Goal: Transaction & Acquisition: Purchase product/service

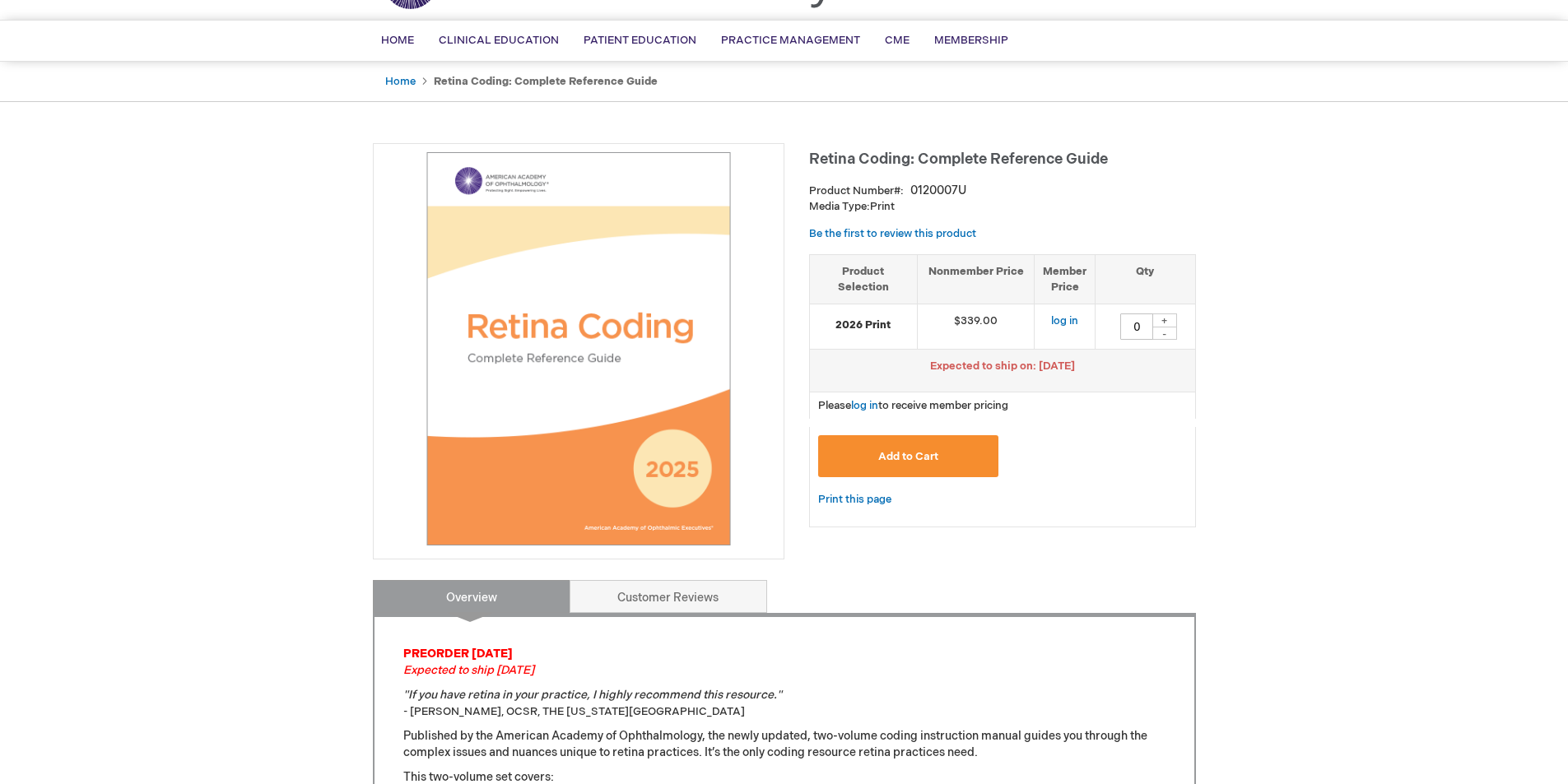
scroll to position [82, 0]
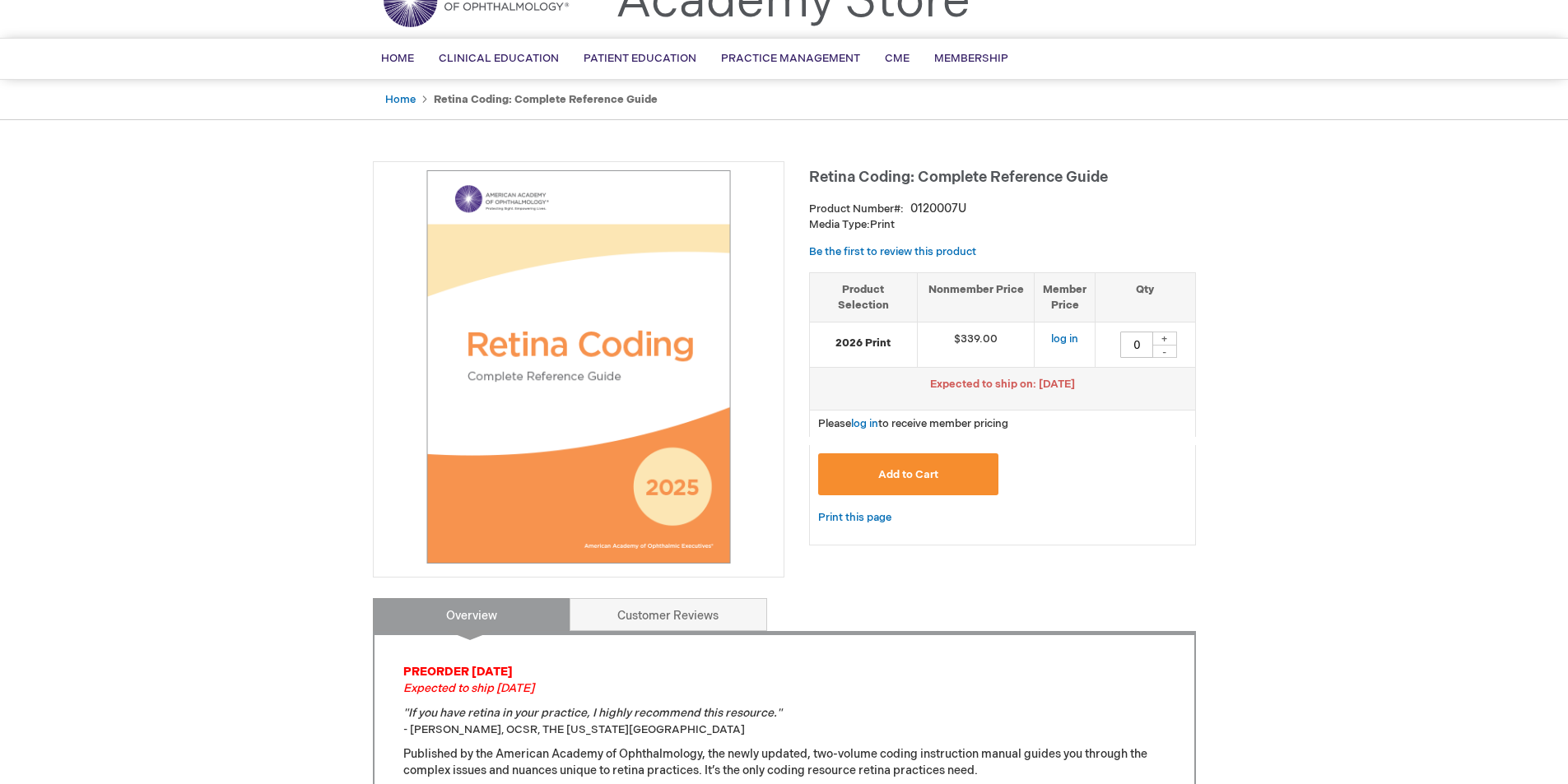
click at [569, 105] on strong "Retina Coding: Complete Reference Guide" at bounding box center [546, 99] width 224 height 14
click at [406, 99] on link "Home" at bounding box center [400, 99] width 31 height 14
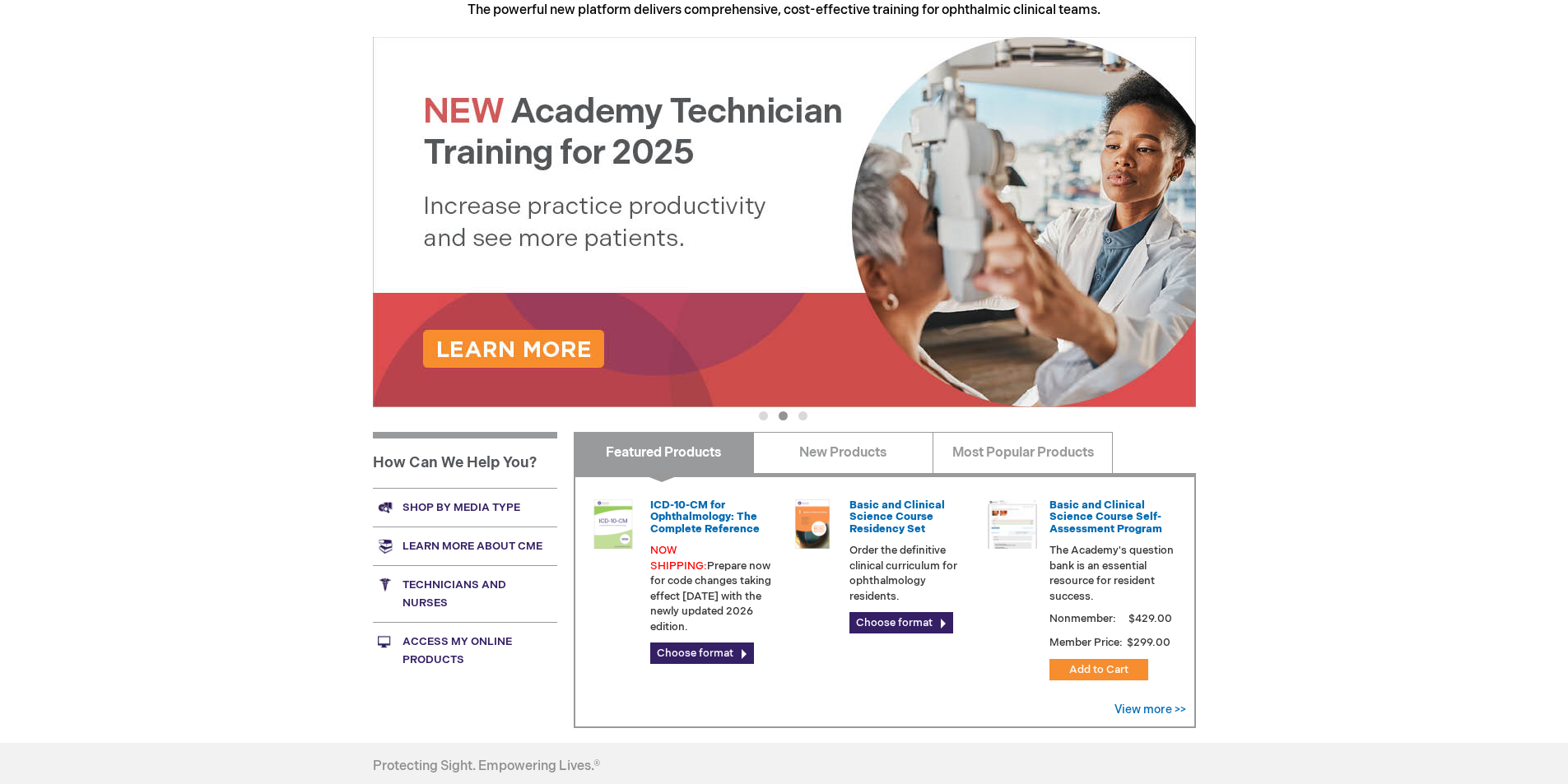
scroll to position [247, 0]
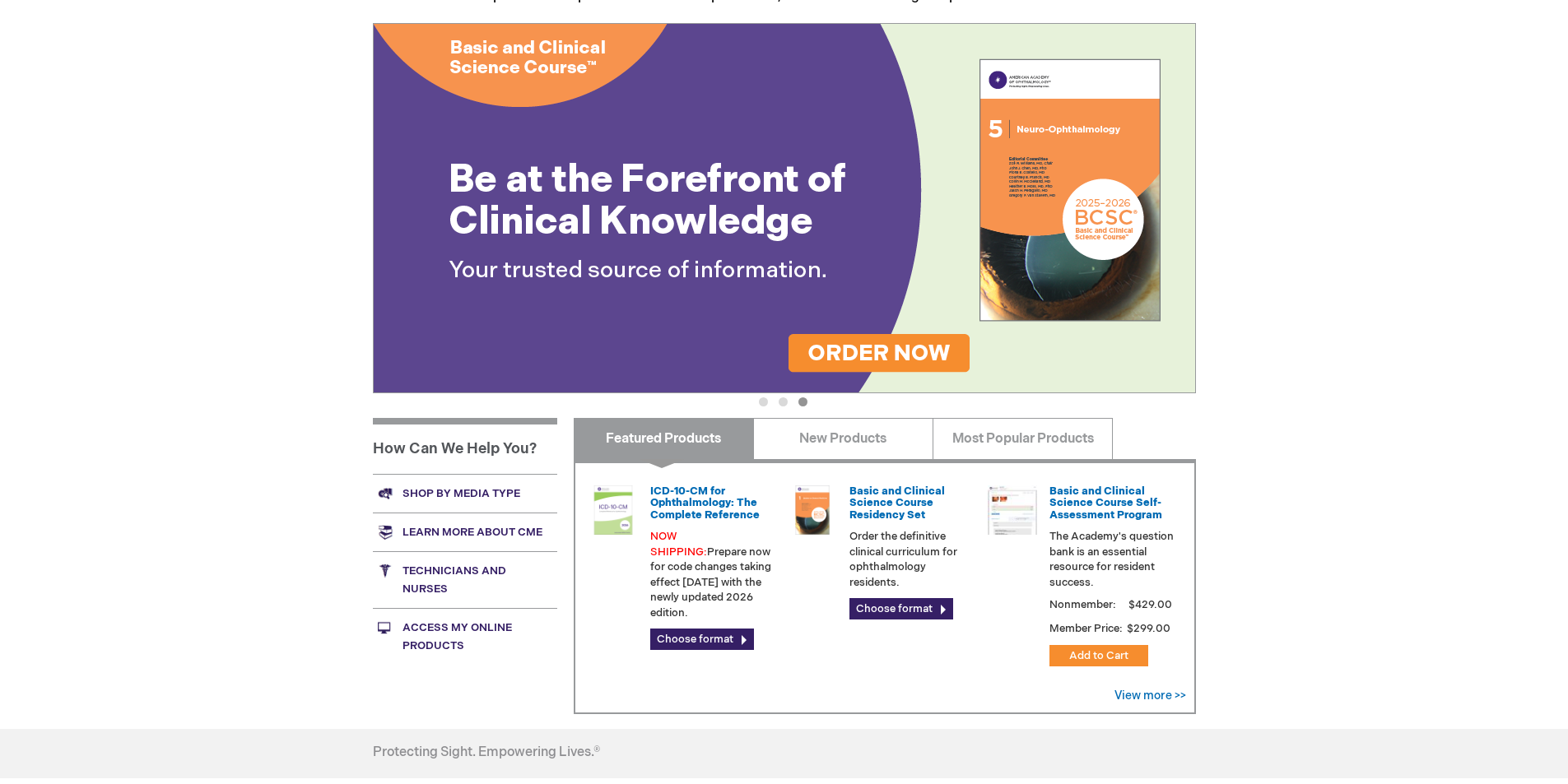
click at [439, 571] on link "Technicians and nurses" at bounding box center [465, 579] width 184 height 57
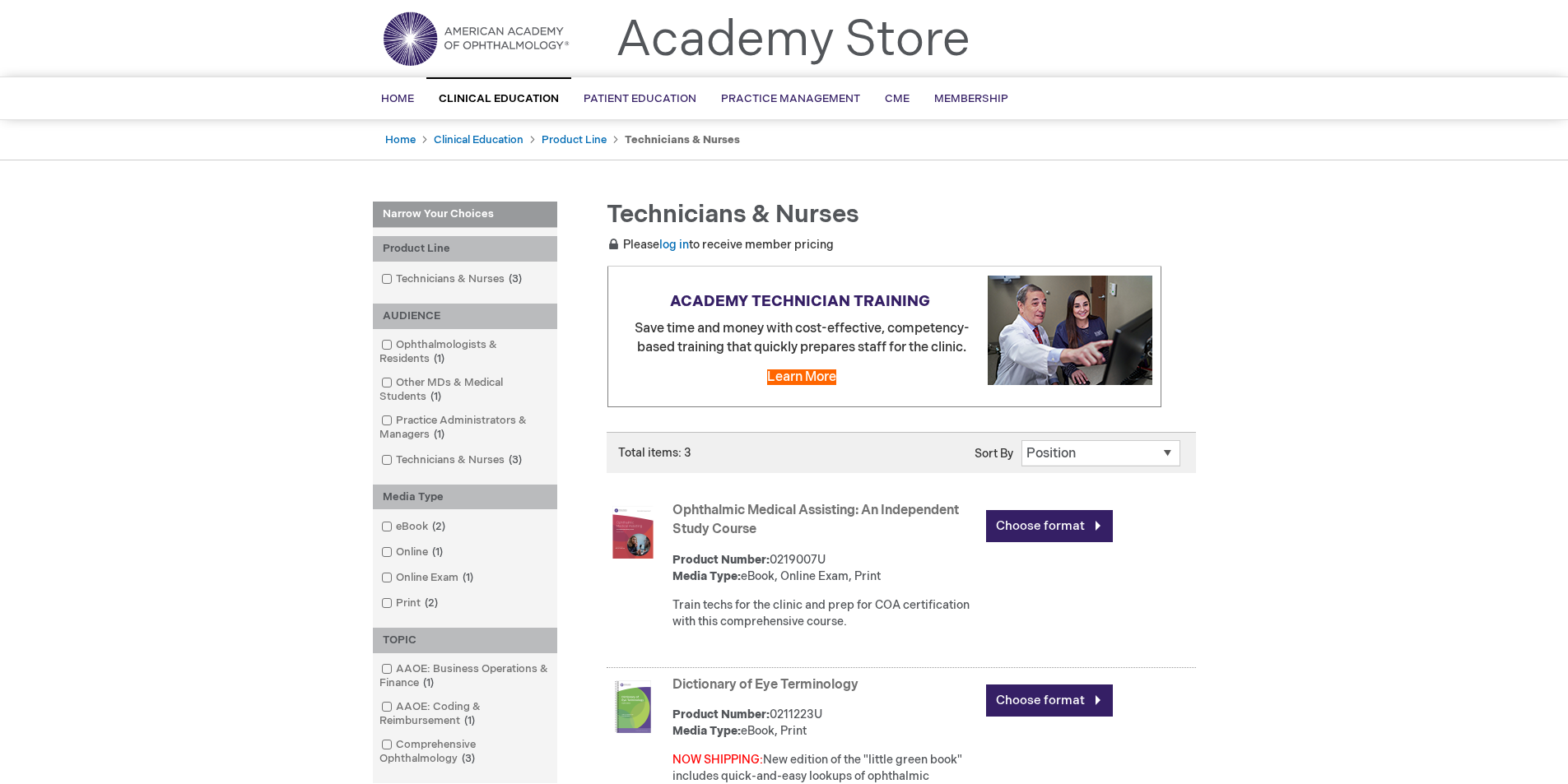
scroll to position [82, 0]
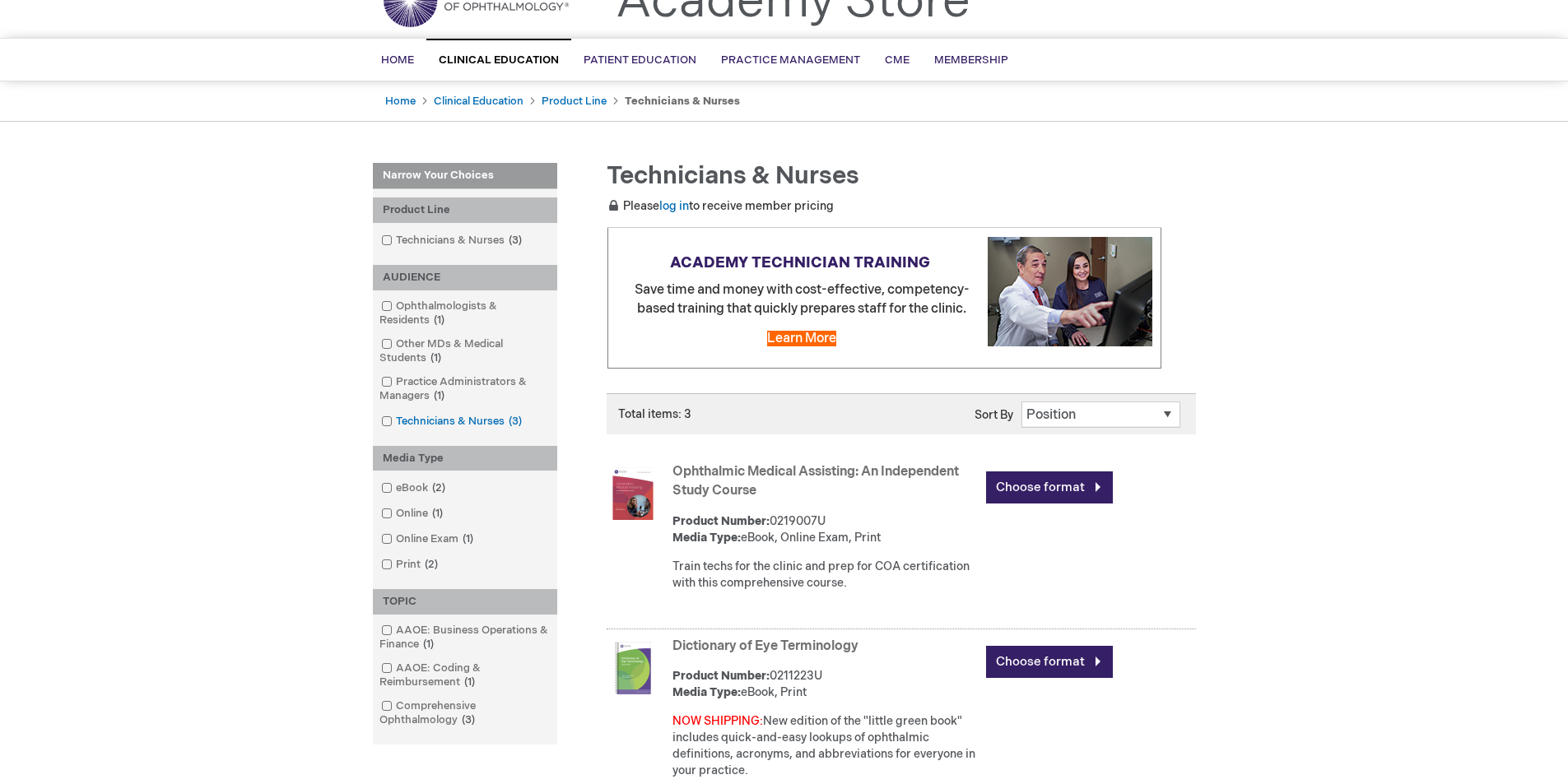
click at [396, 422] on span at bounding box center [396, 421] width 0 height 14
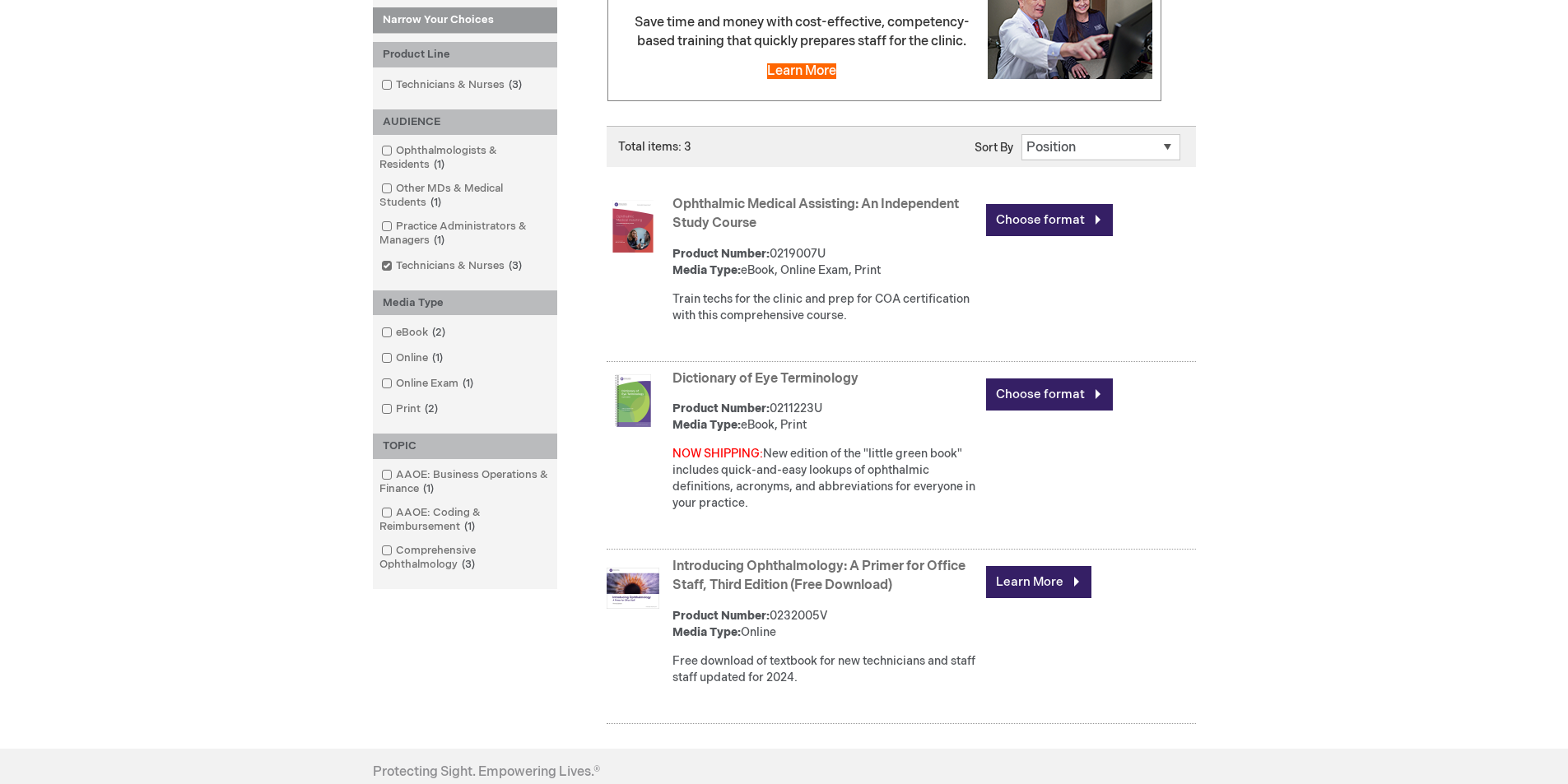
scroll to position [329, 0]
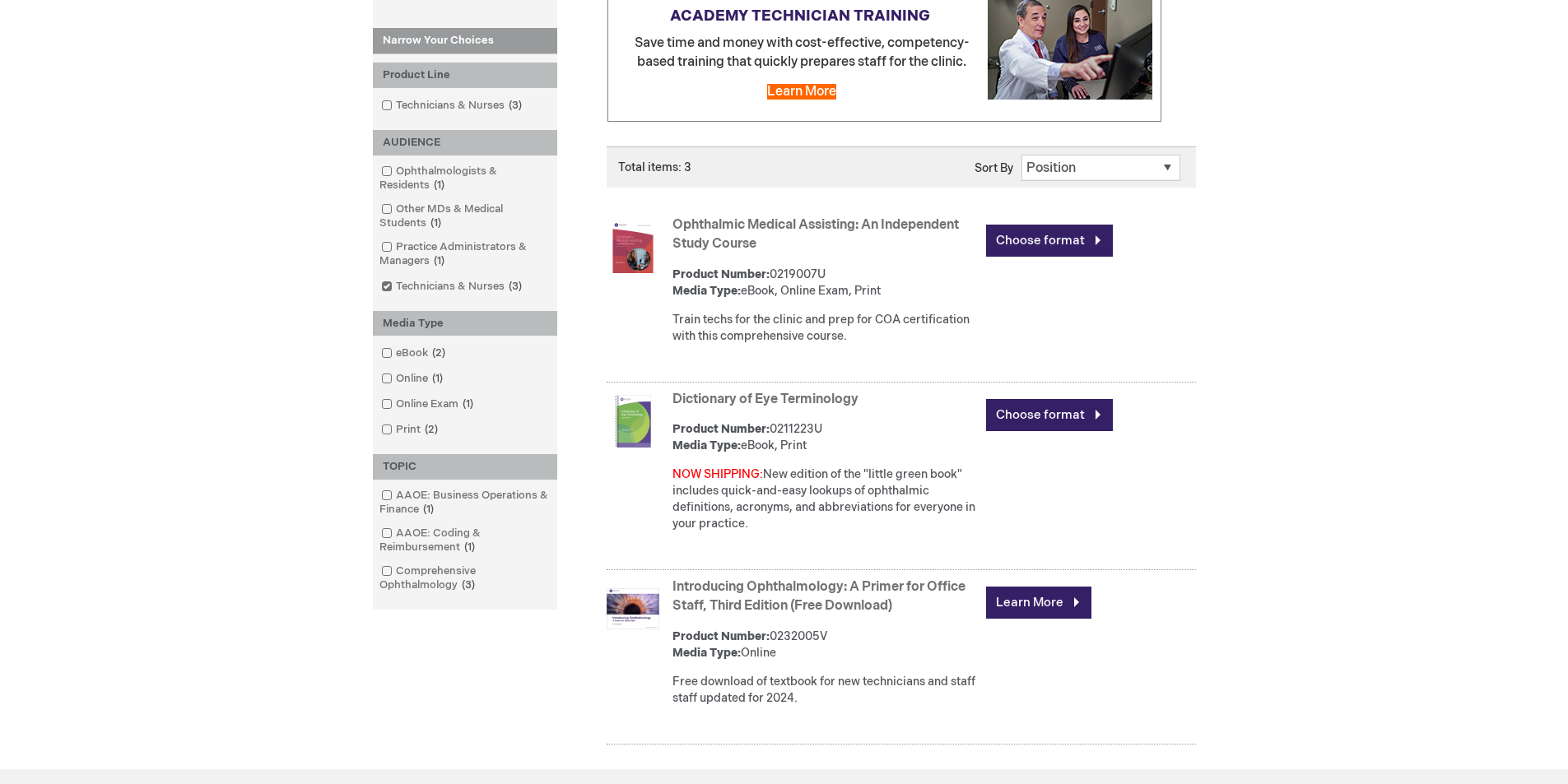
click at [753, 222] on link "Ophthalmic Medical Assisting: An Independent Study Course" at bounding box center [816, 234] width 287 height 34
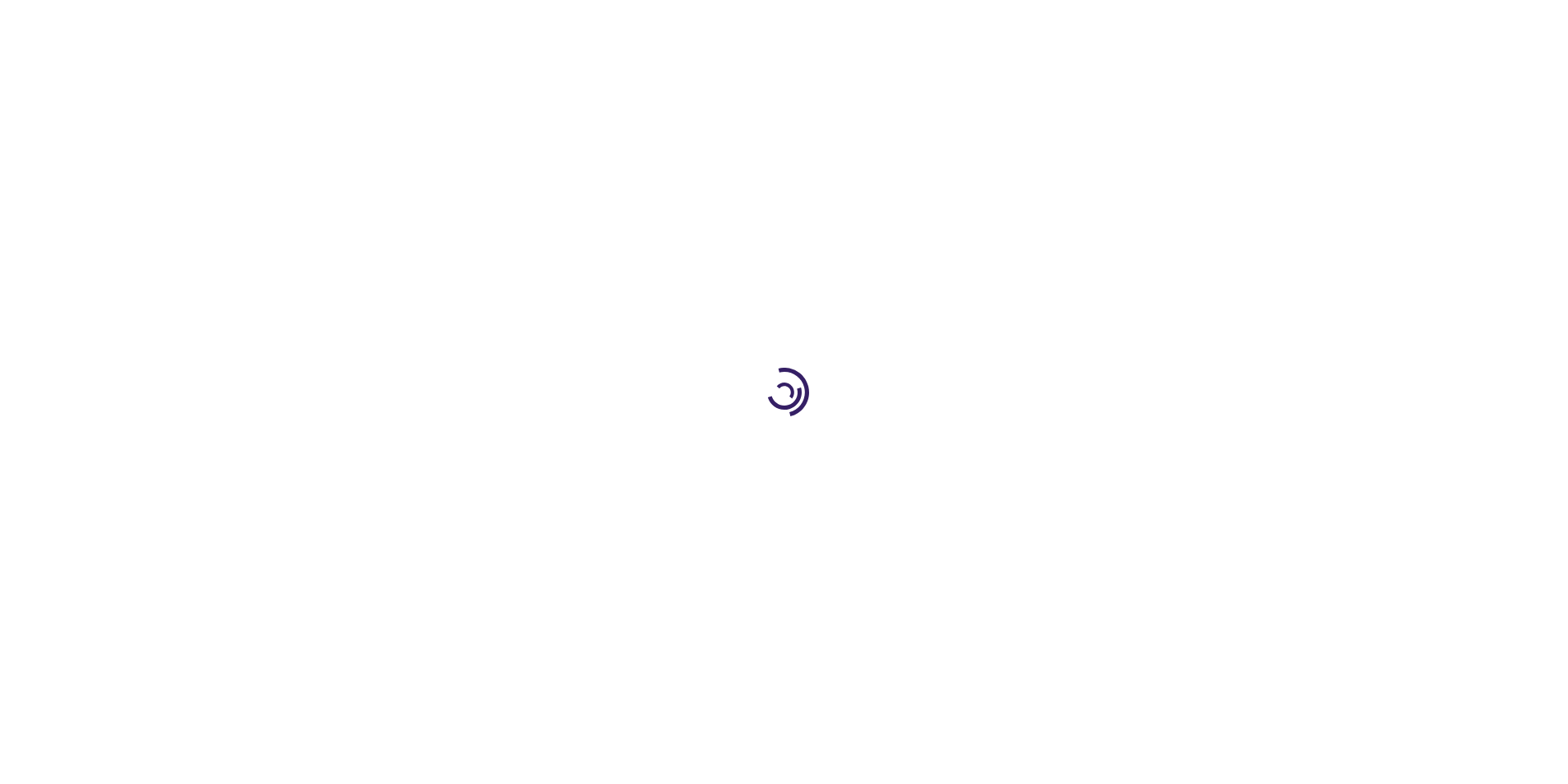
type input "0"
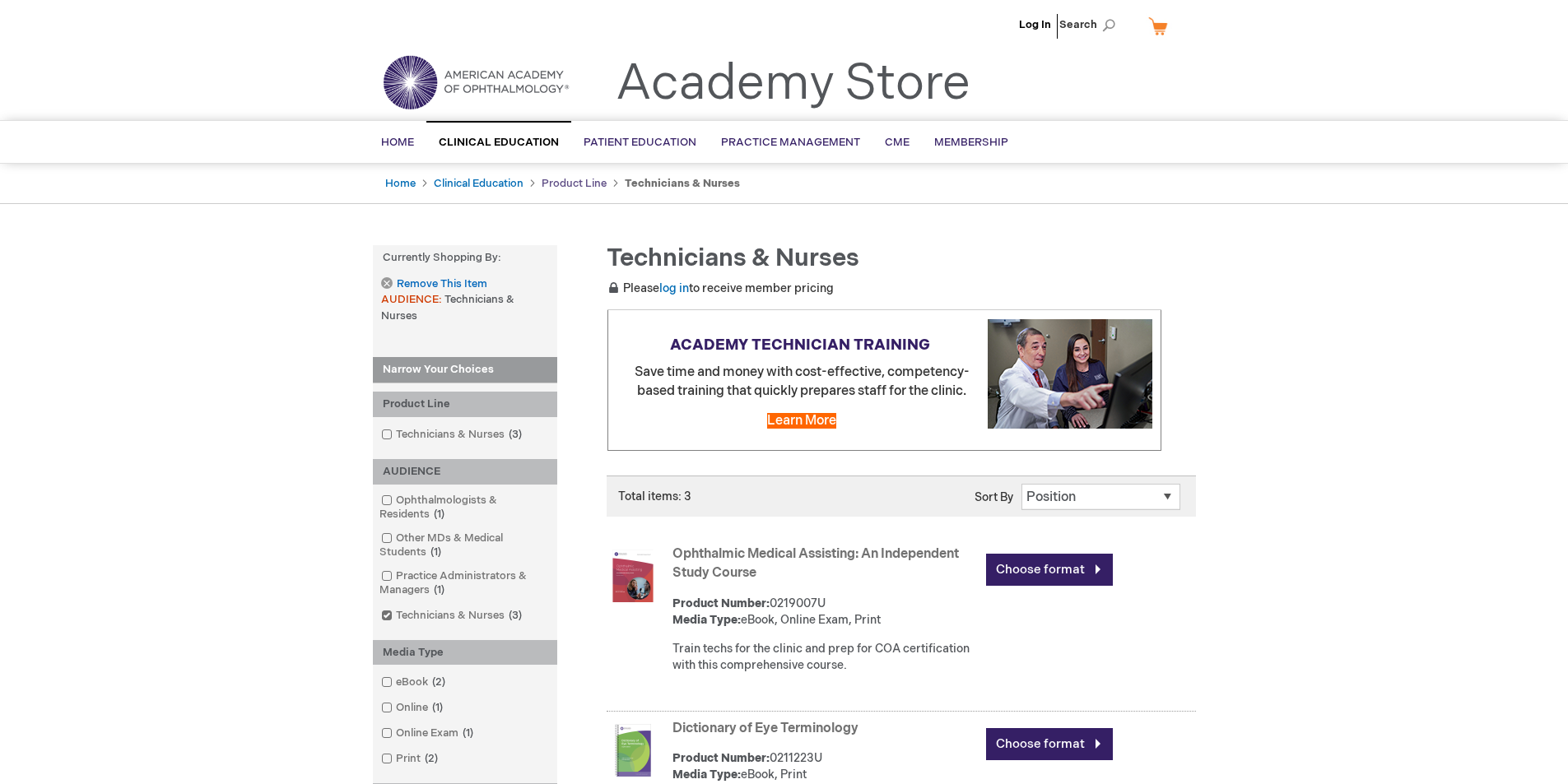
click at [557, 185] on link "Product Line" at bounding box center [574, 183] width 65 height 14
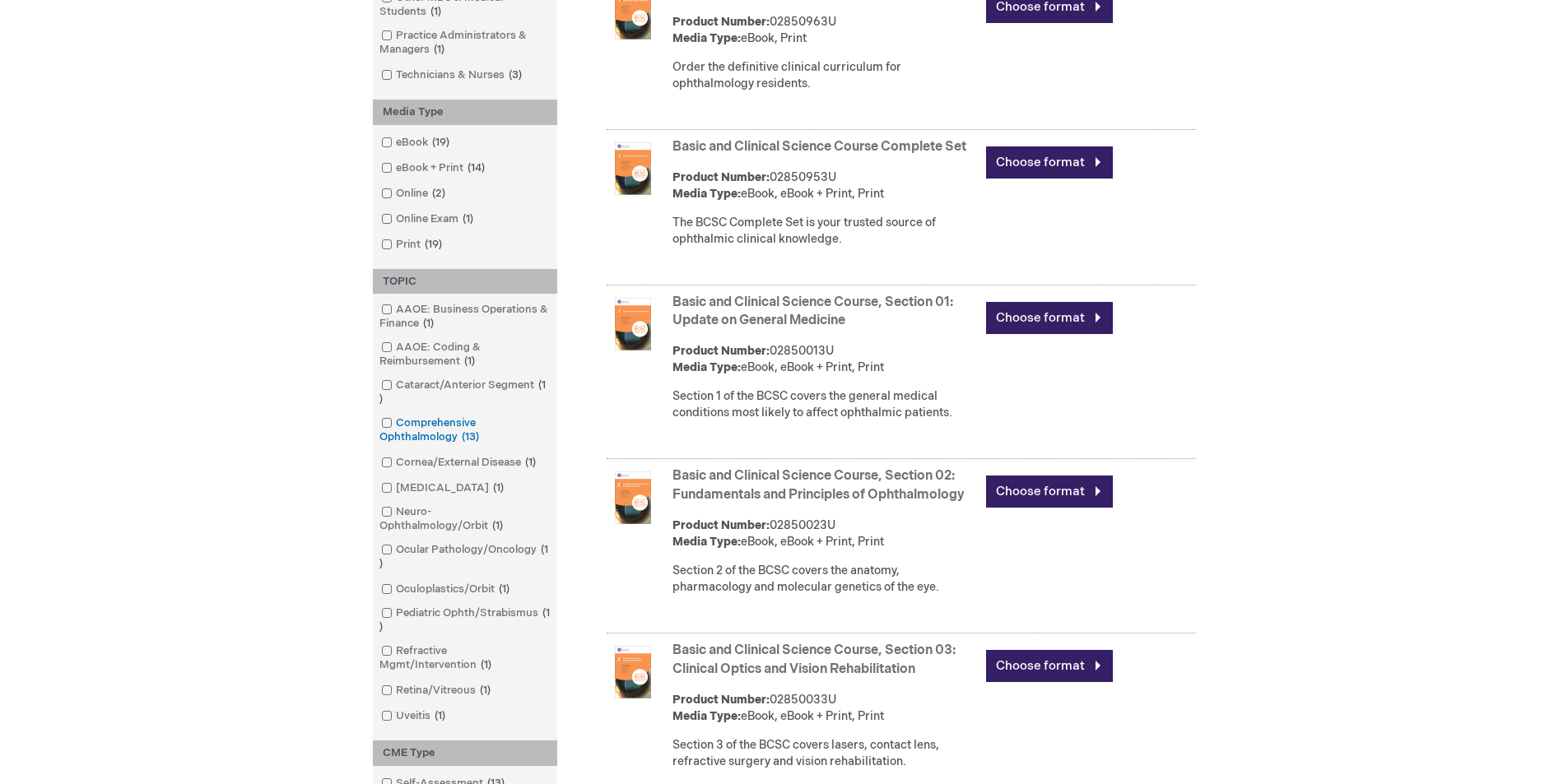
scroll to position [576, 0]
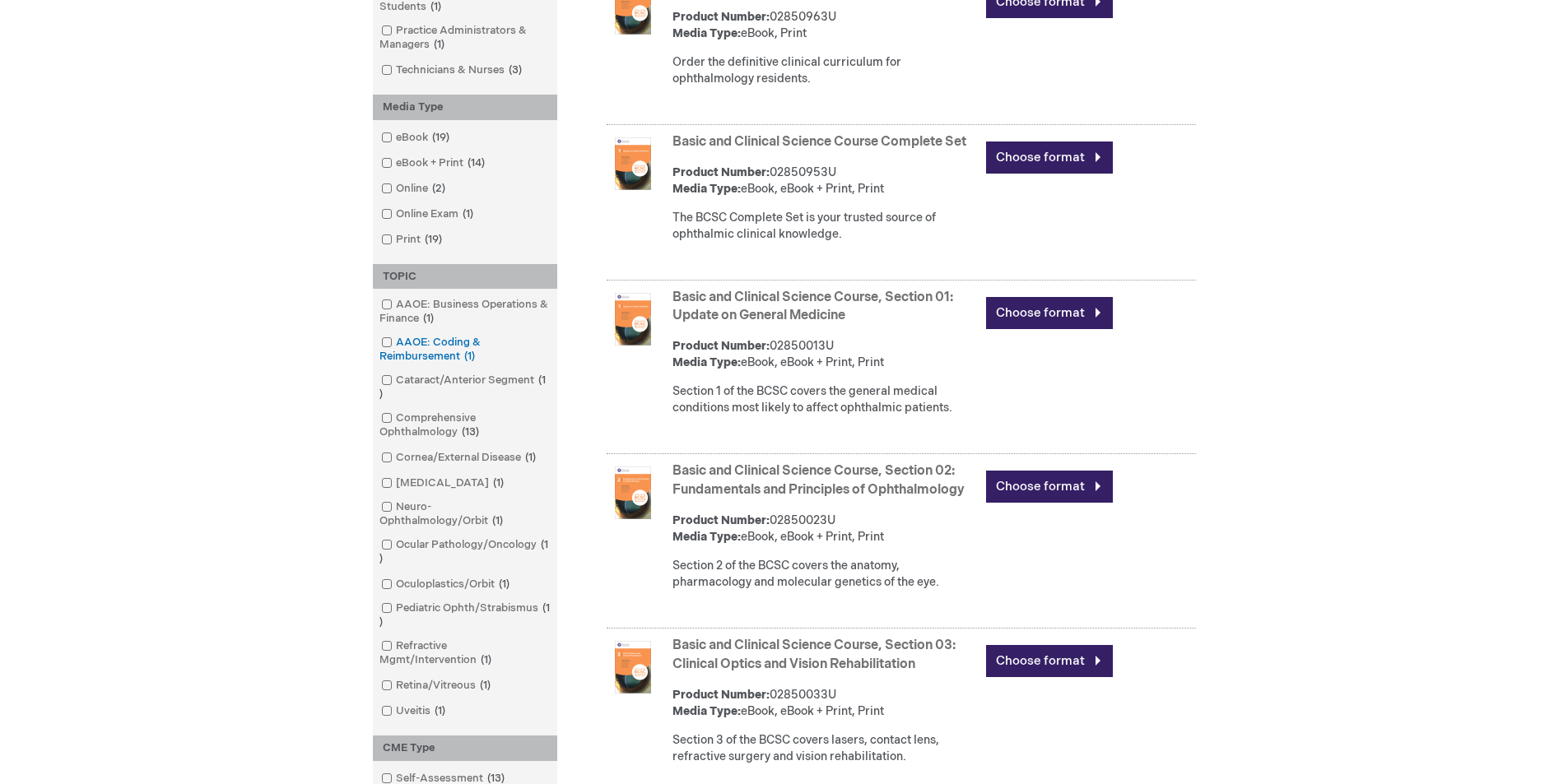
click at [432, 345] on link "AAOE: Coding & Reimbursement 1 item" at bounding box center [464, 350] width 176 height 30
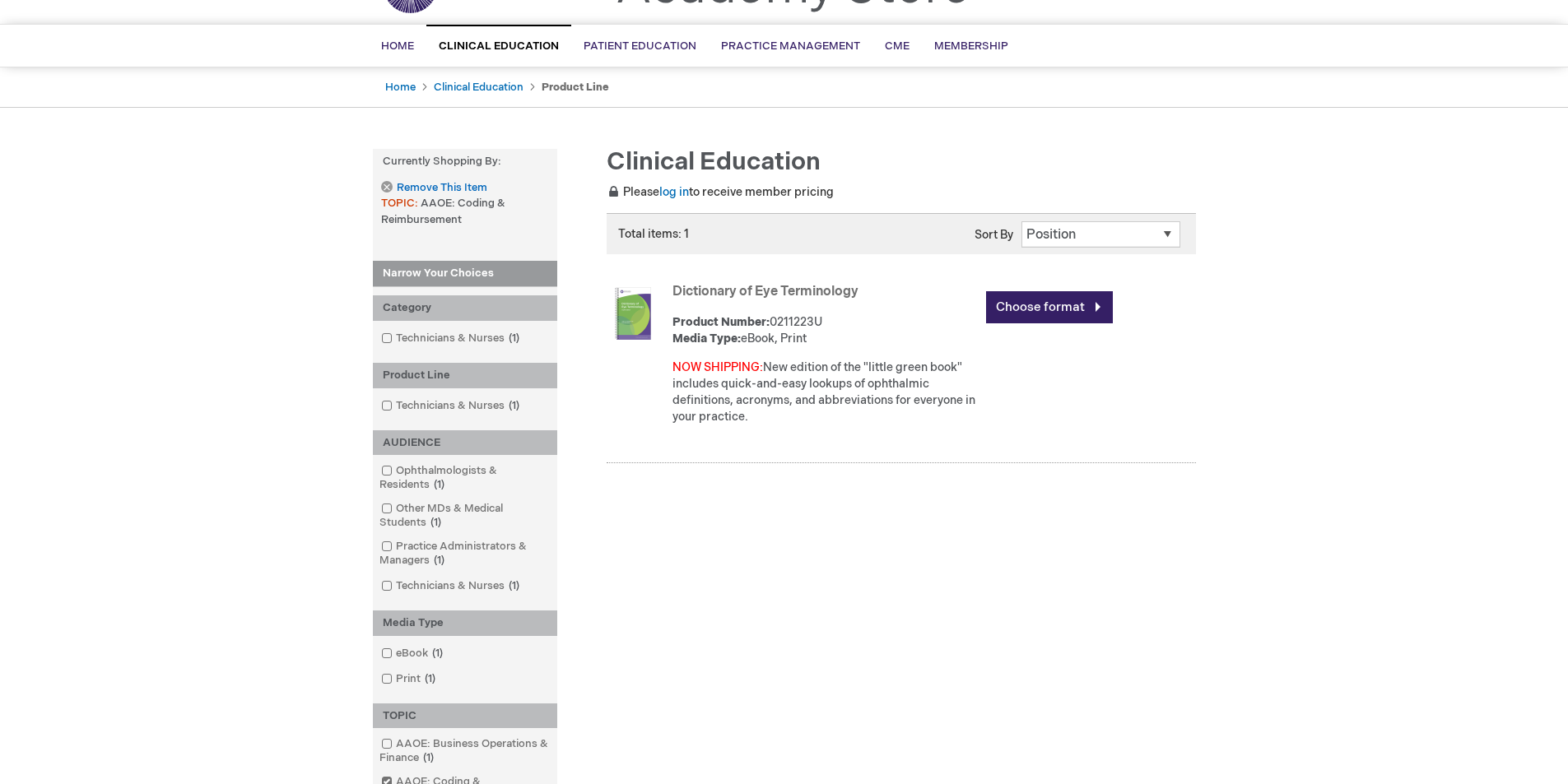
scroll to position [82, 0]
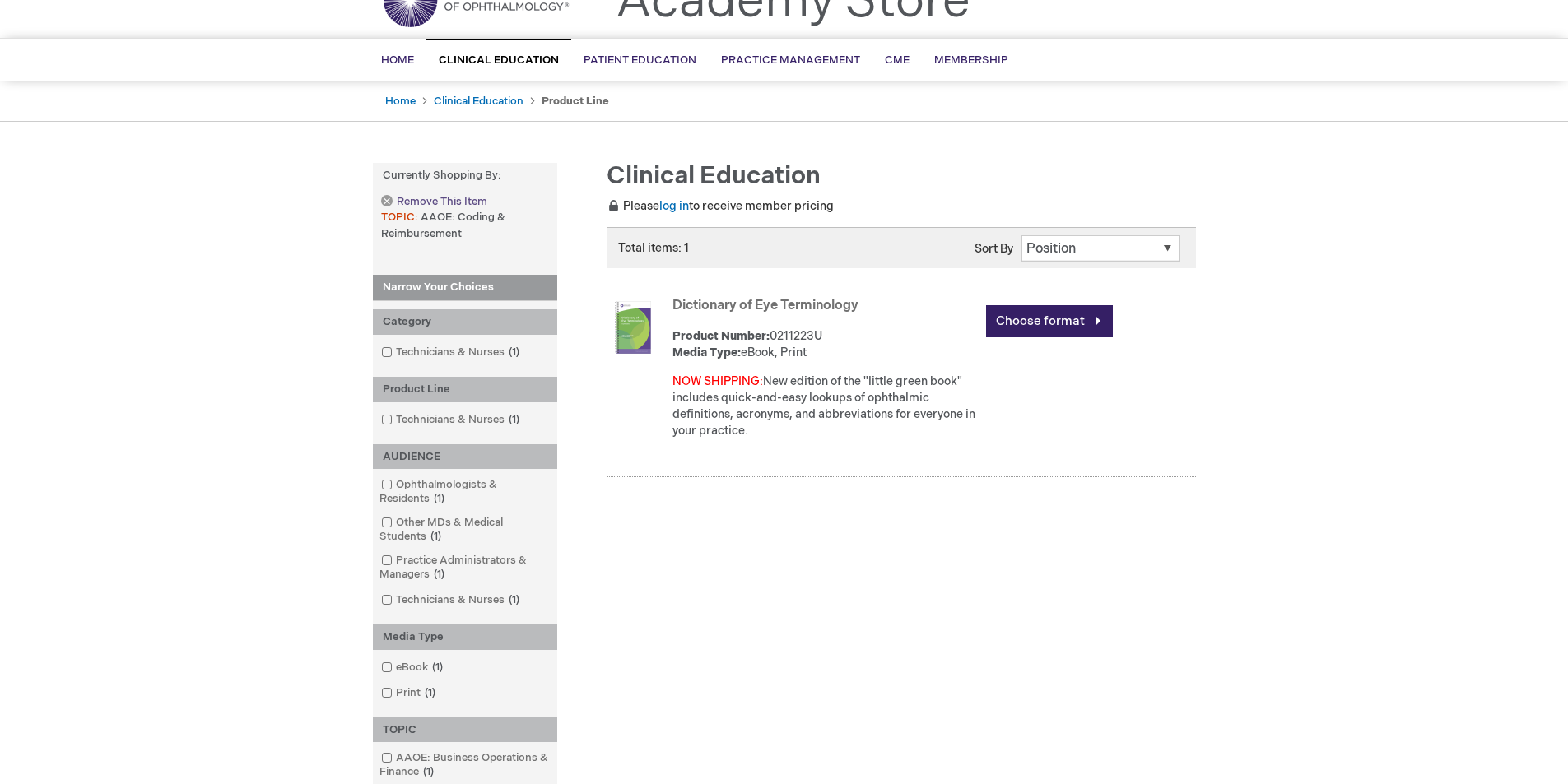
click at [422, 196] on span "Remove This Item" at bounding box center [442, 201] width 90 height 15
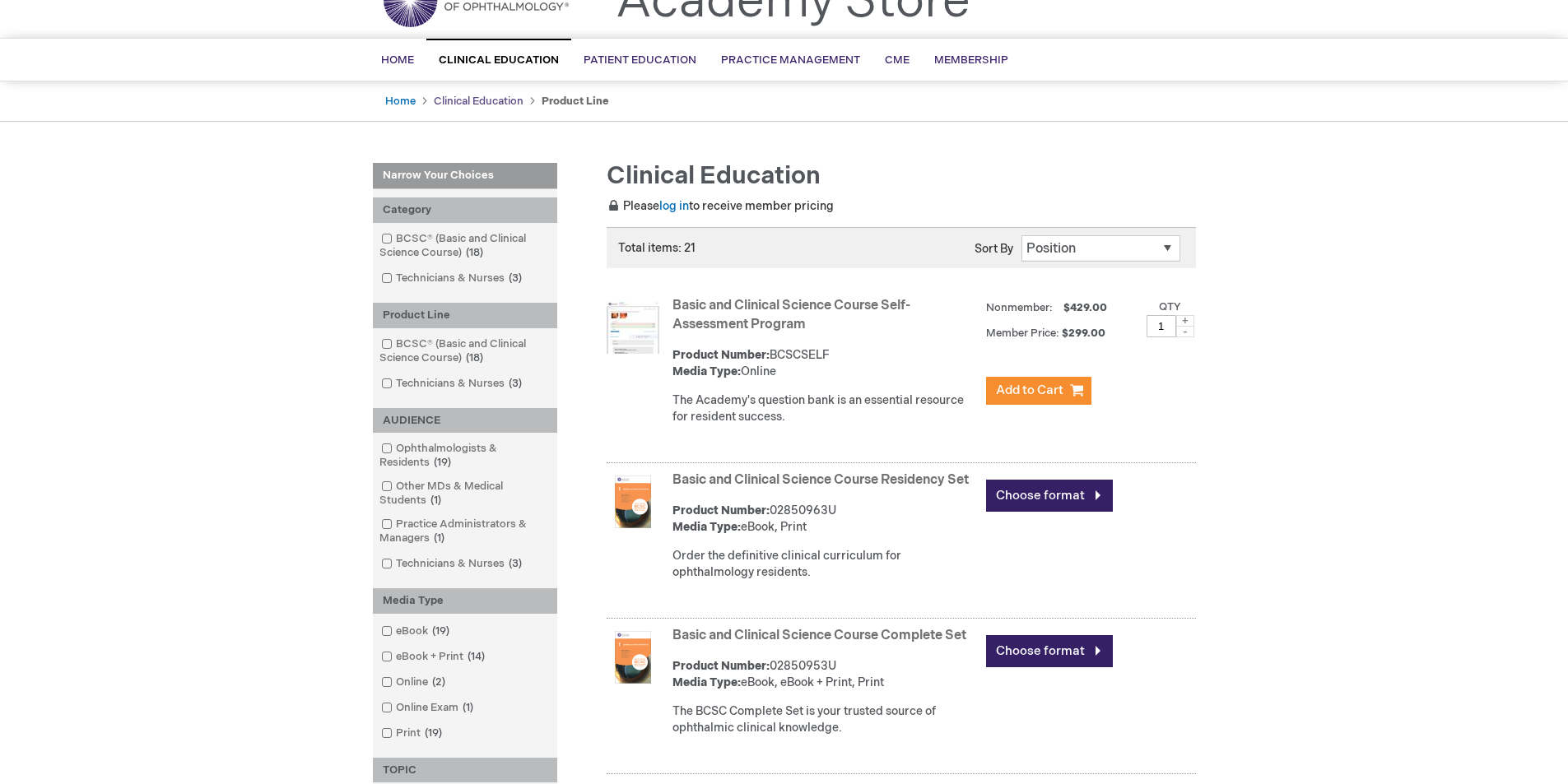
click at [499, 99] on link "Clinical Education" at bounding box center [479, 101] width 90 height 14
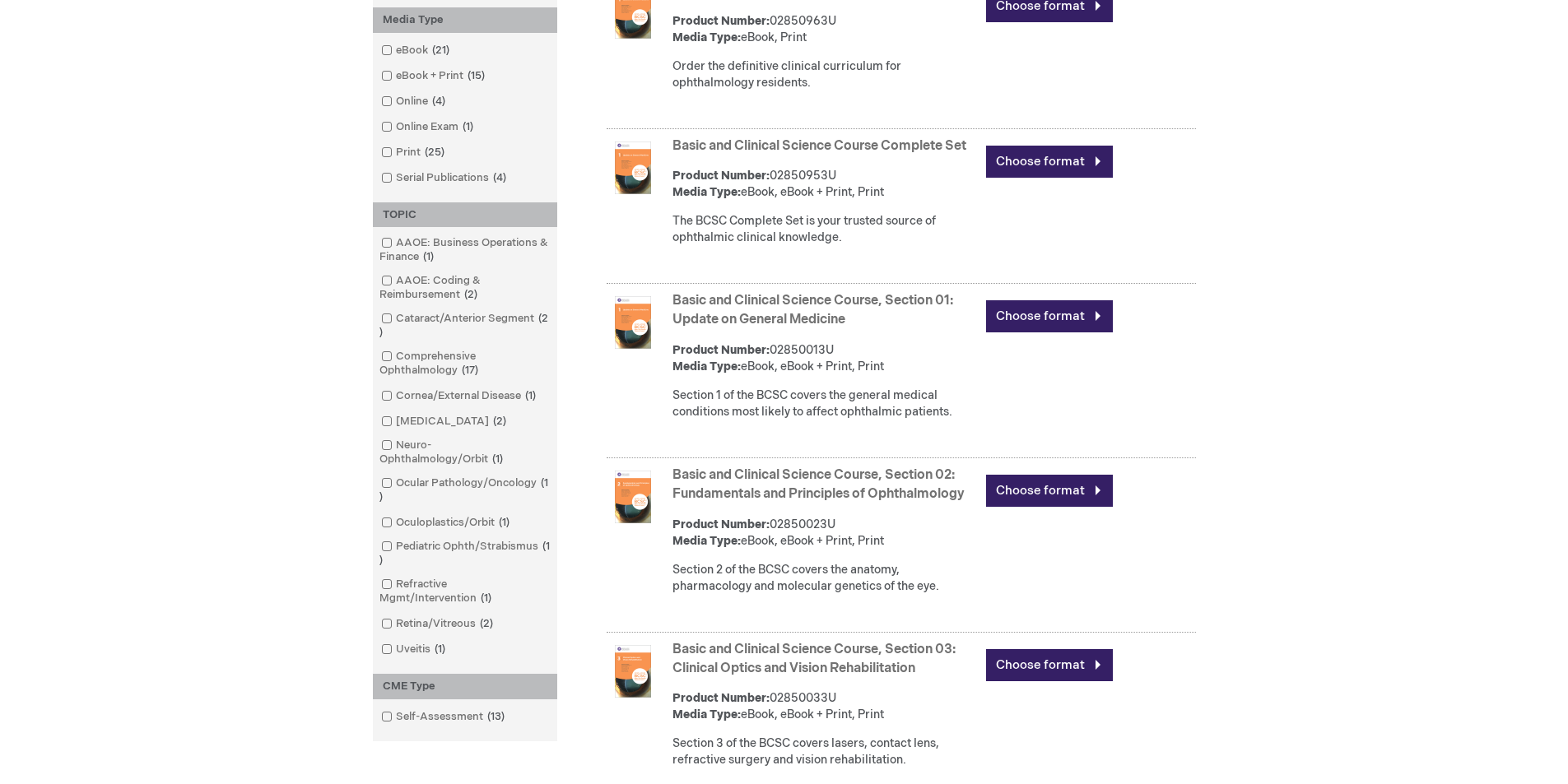
scroll to position [658, 0]
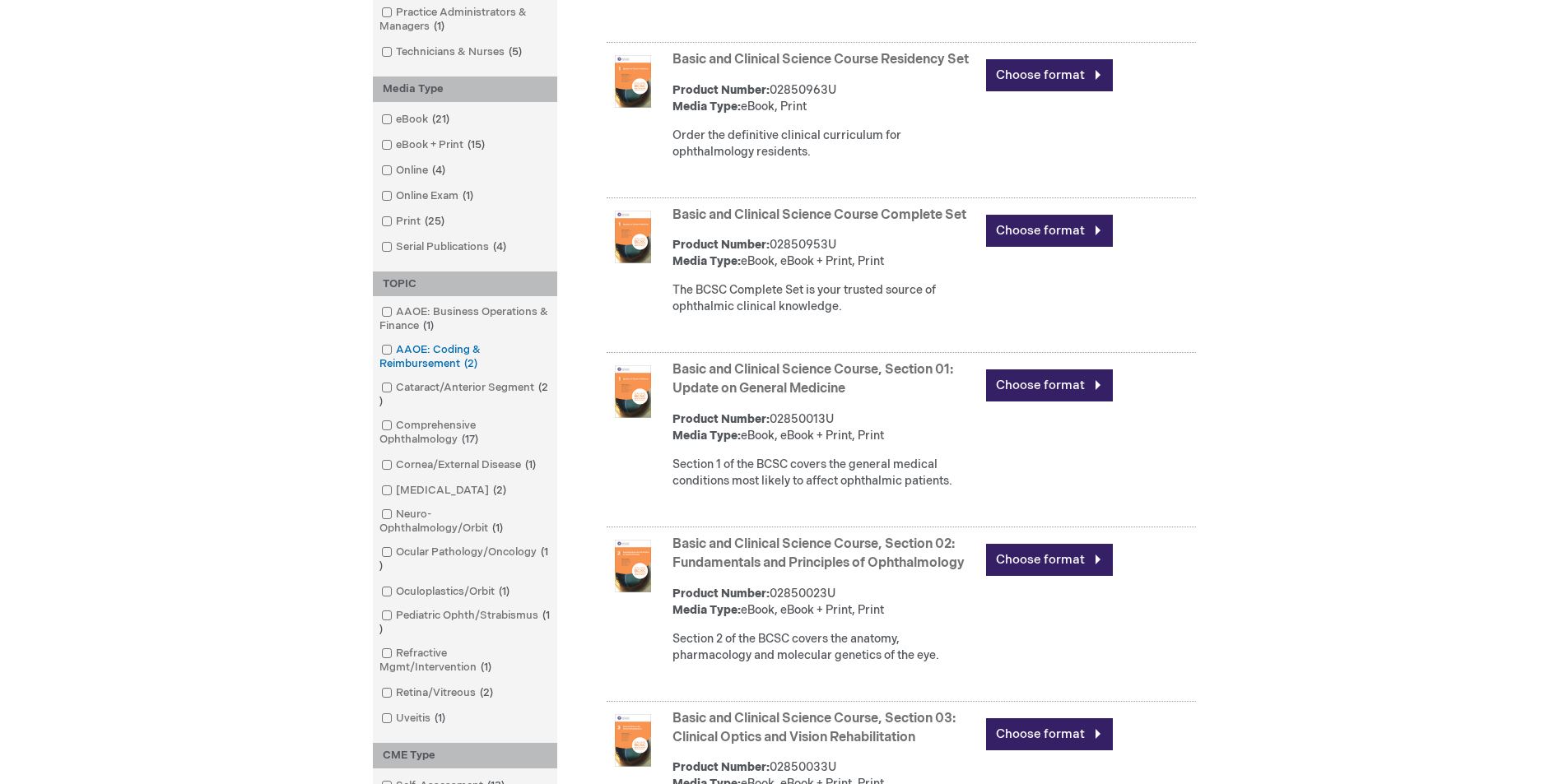
click at [427, 352] on link "AAOE: Coding & Reimbursement 2 items" at bounding box center [464, 357] width 176 height 30
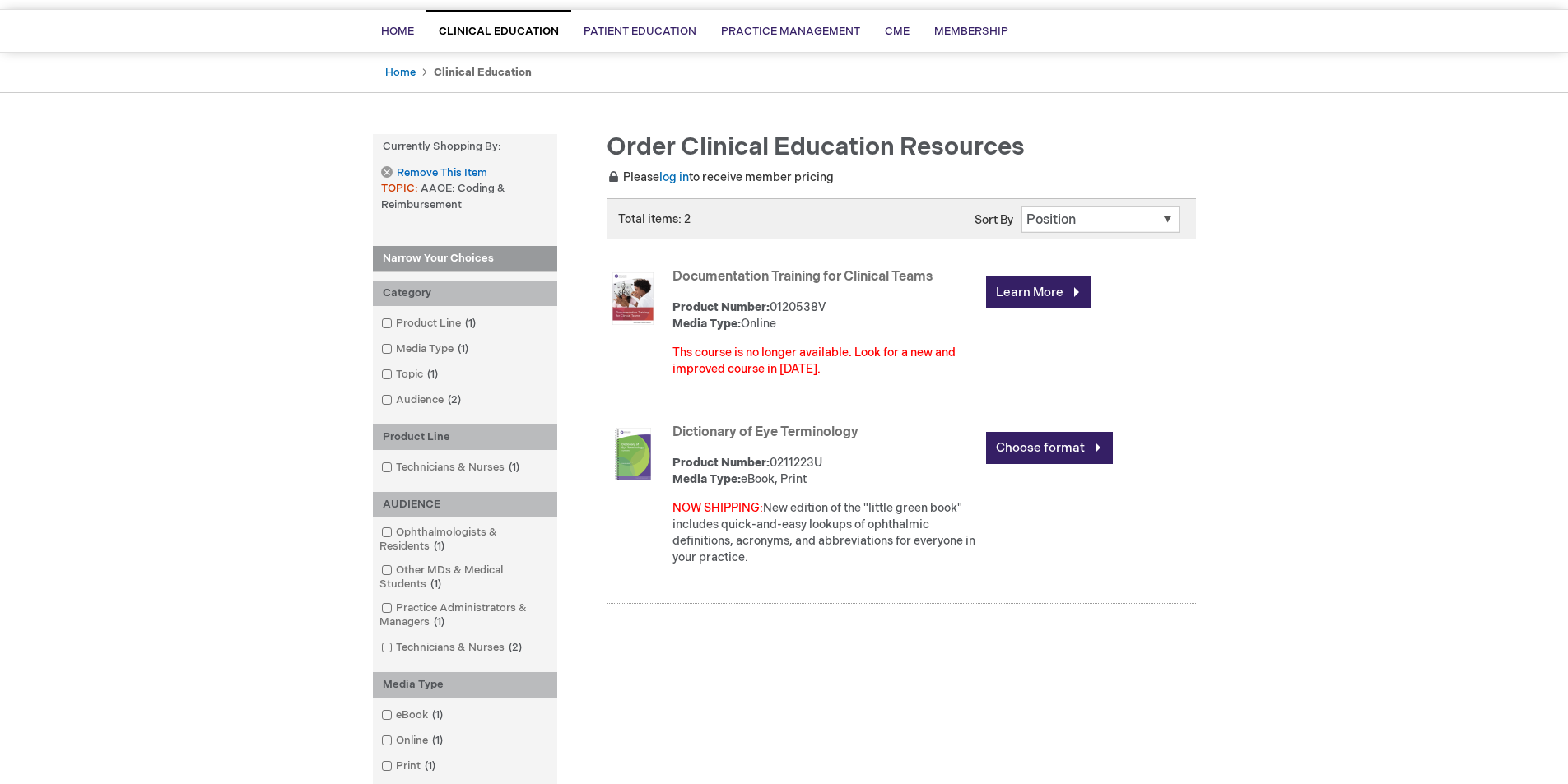
scroll to position [82, 0]
